Goal: Navigation & Orientation: Find specific page/section

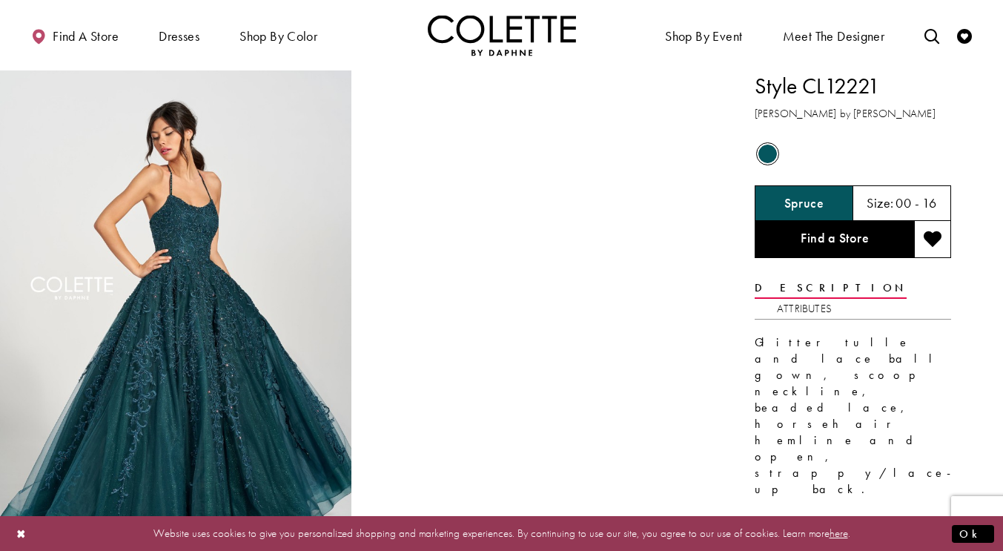
scroll to position [148, 0]
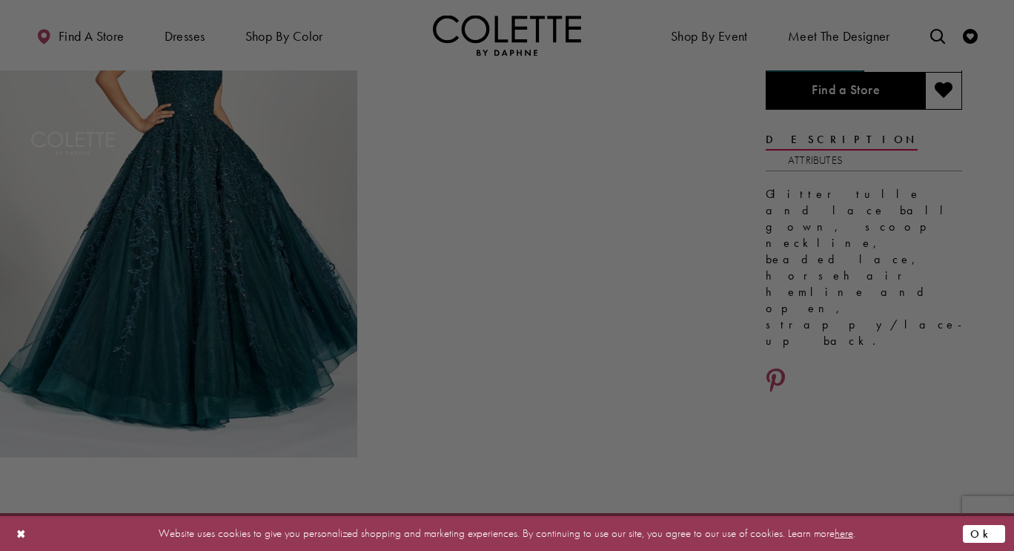
click at [986, 532] on button "Ok" at bounding box center [984, 533] width 42 height 19
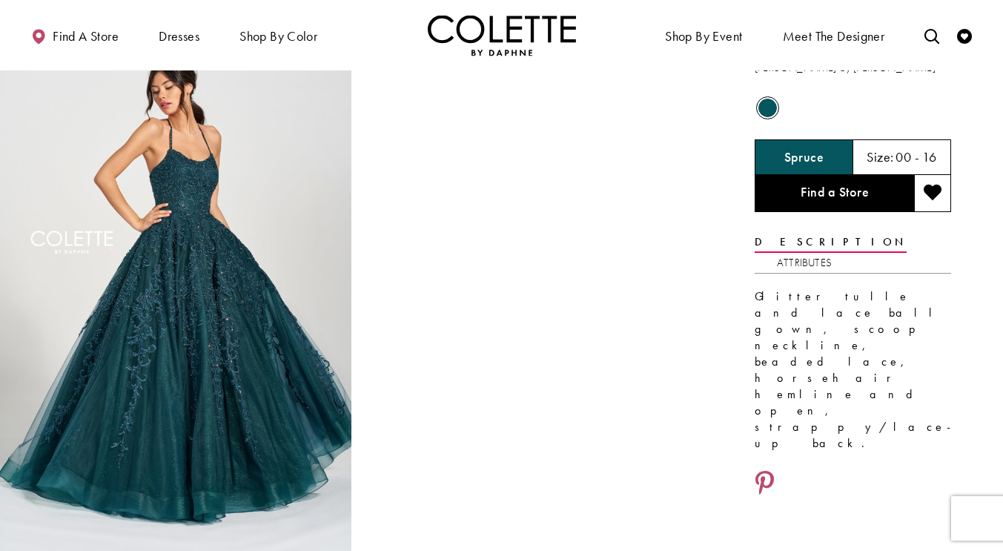
scroll to position [0, 0]
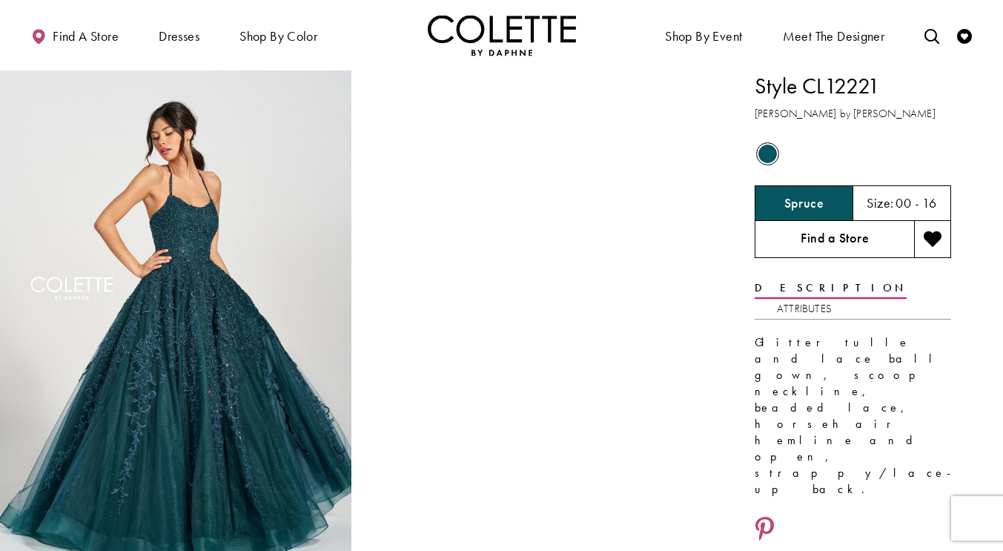
click at [790, 236] on link "Find a Store" at bounding box center [834, 239] width 159 height 37
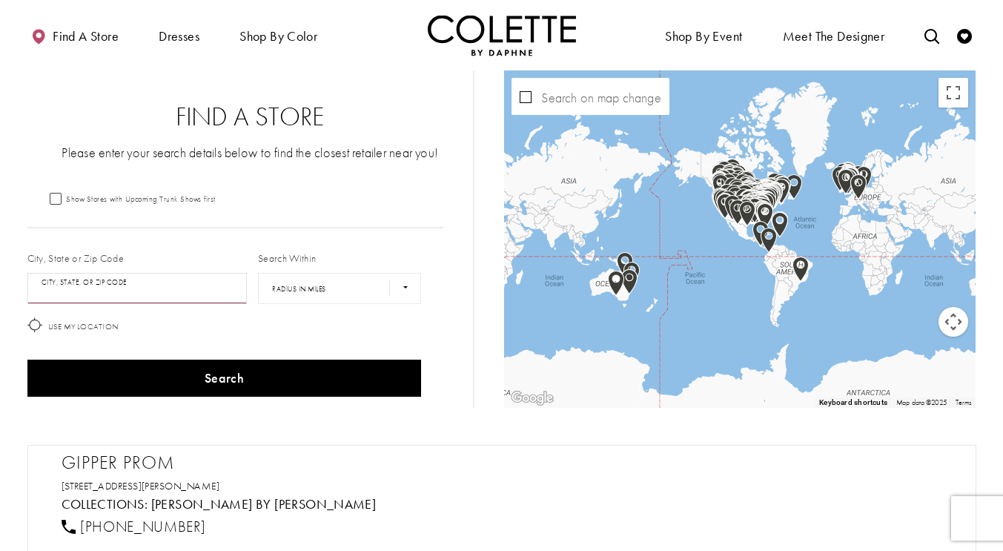
click at [167, 294] on input "City, State, or ZIP Code" at bounding box center [137, 288] width 220 height 31
click at [148, 297] on input "City, State, or ZIP Code" at bounding box center [137, 288] width 220 height 31
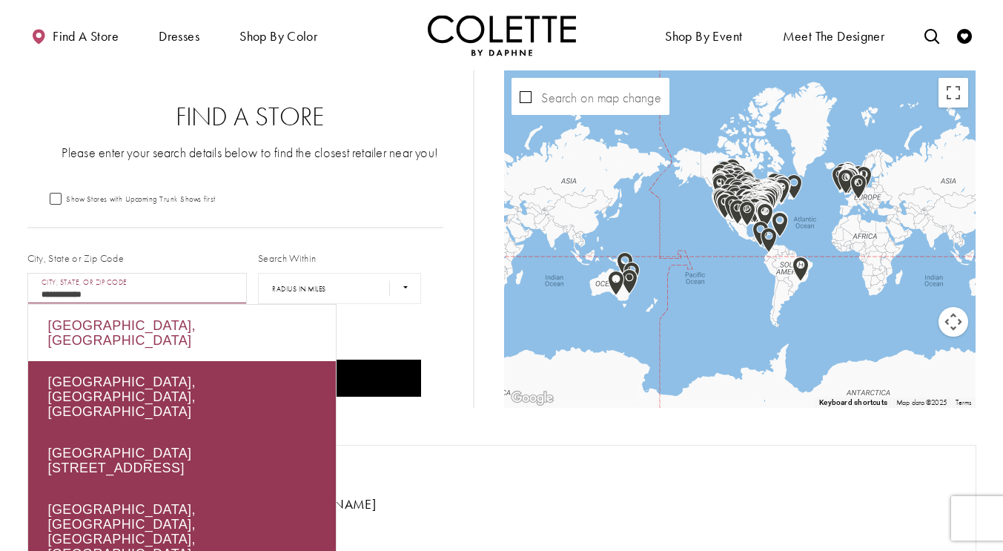
click at [180, 317] on div "[GEOGRAPHIC_DATA], [GEOGRAPHIC_DATA]" at bounding box center [182, 333] width 308 height 56
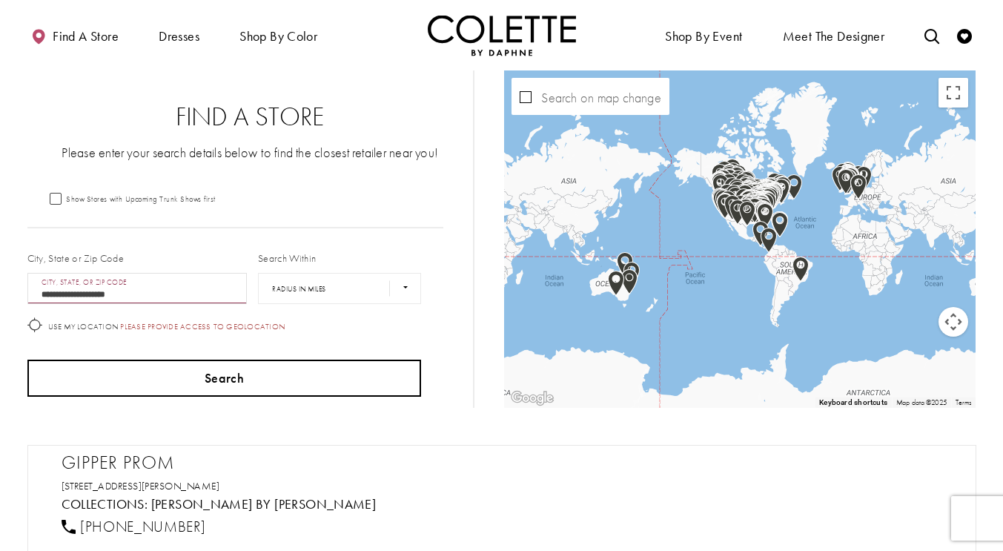
type input "**********"
click at [224, 374] on button "Search" at bounding box center [224, 378] width 394 height 37
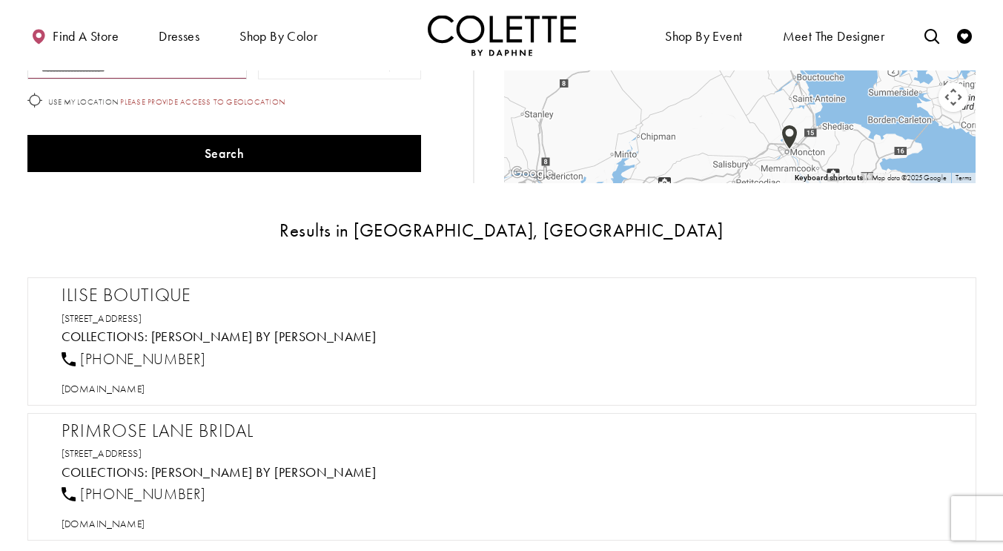
scroll to position [148, 0]
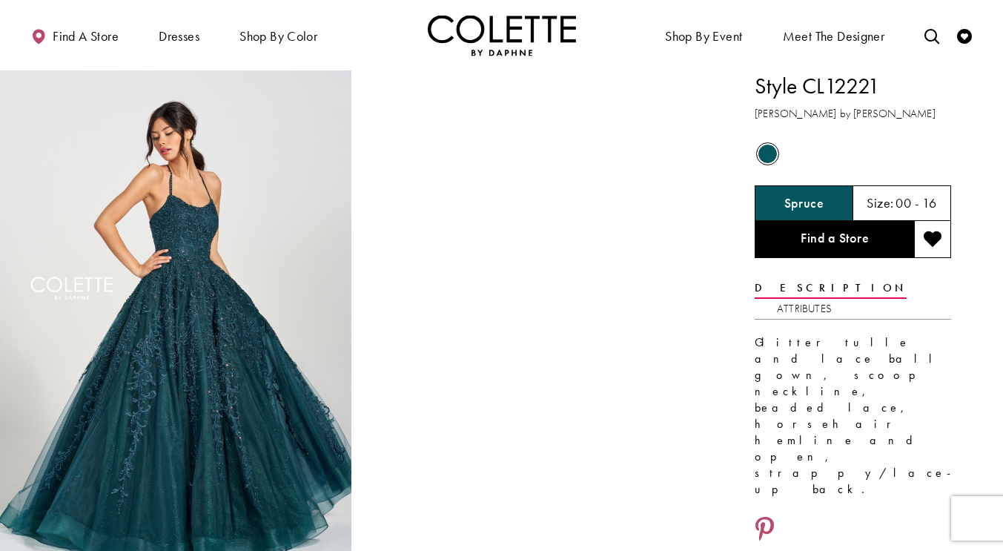
click at [888, 200] on span "Size:" at bounding box center [880, 202] width 27 height 17
click at [793, 202] on h5 "Spruce" at bounding box center [803, 203] width 39 height 15
click at [896, 205] on h5 "00 - 16" at bounding box center [916, 203] width 41 height 15
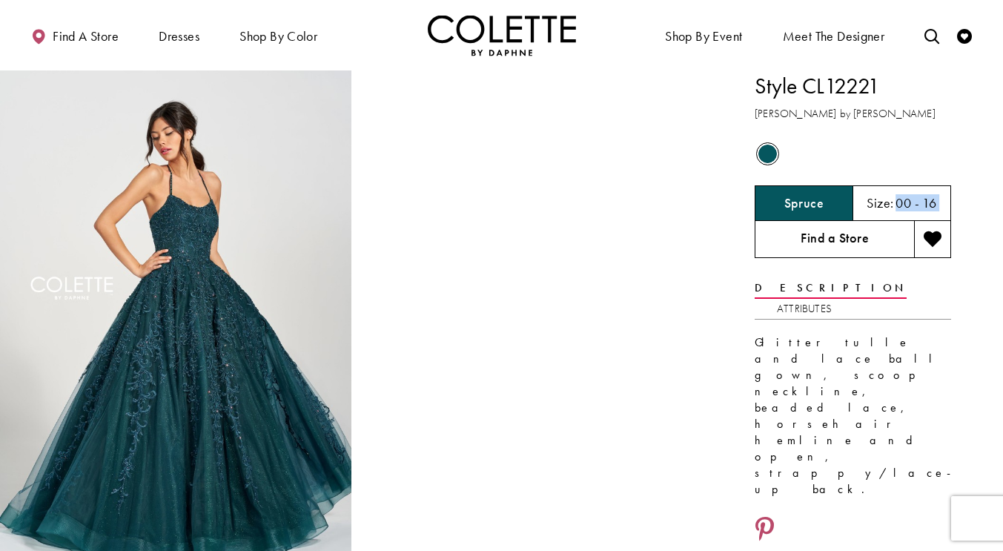
click at [800, 222] on link "Find a Store" at bounding box center [834, 239] width 159 height 37
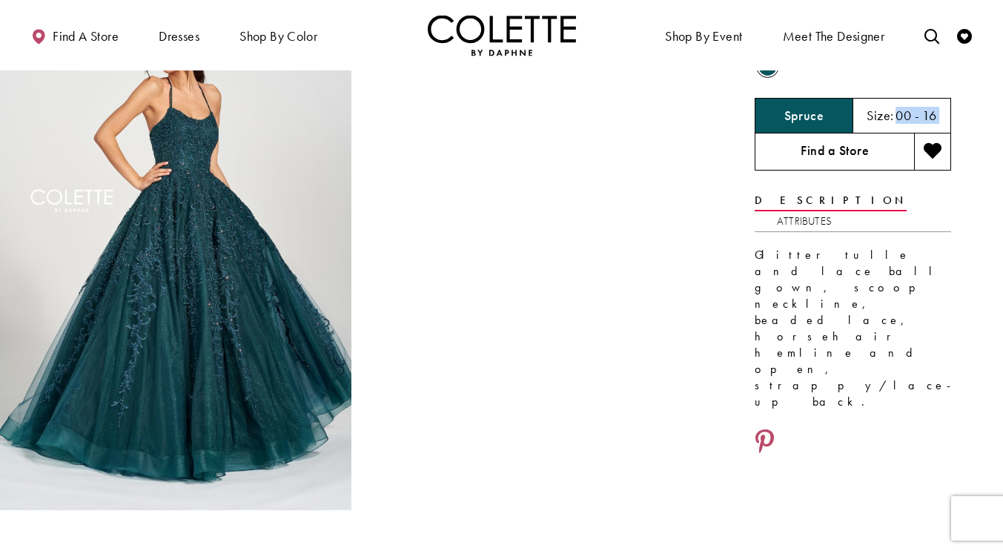
scroll to position [222, 0]
